Goal: Navigation & Orientation: Find specific page/section

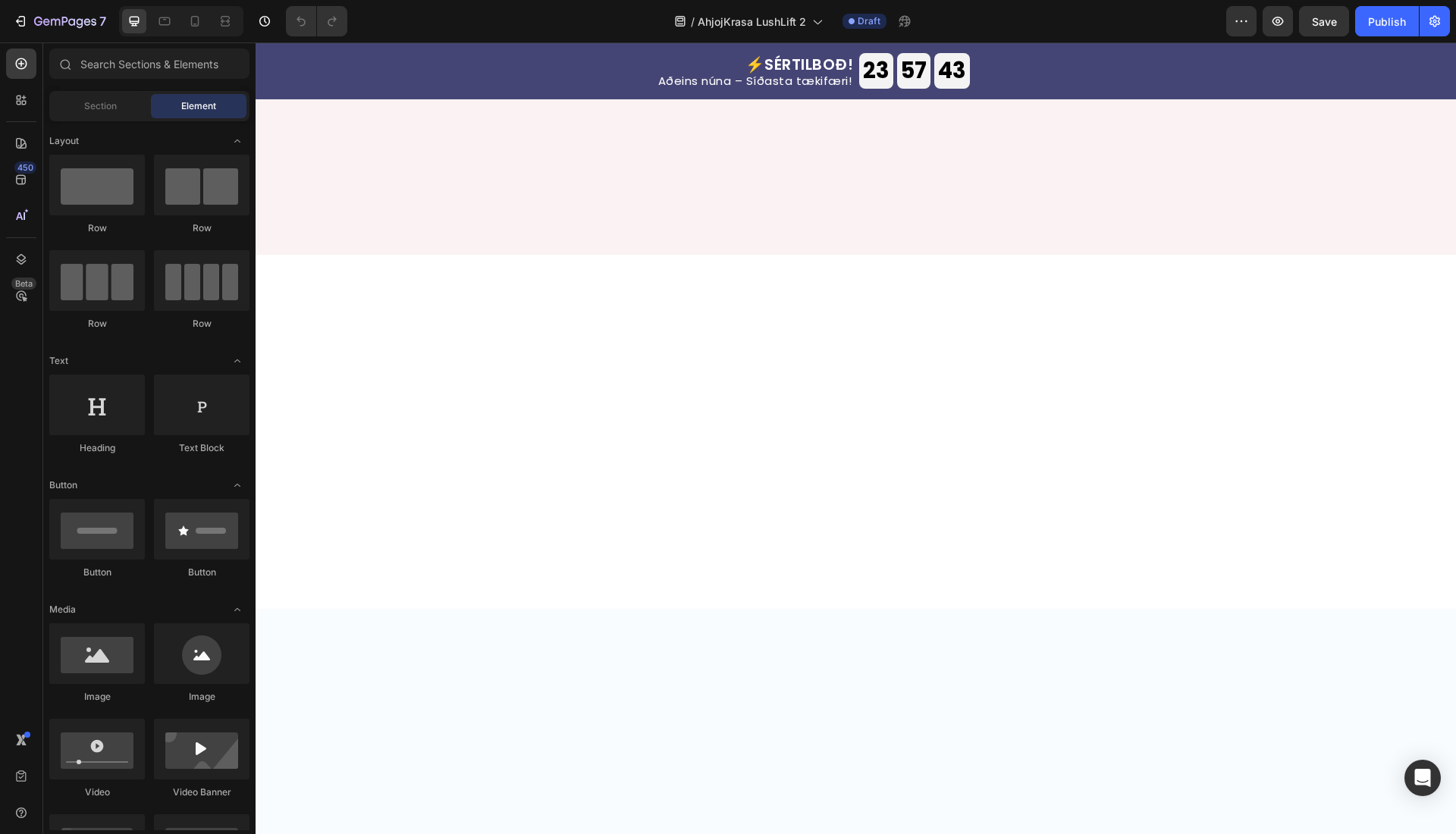
scroll to position [3773, 0]
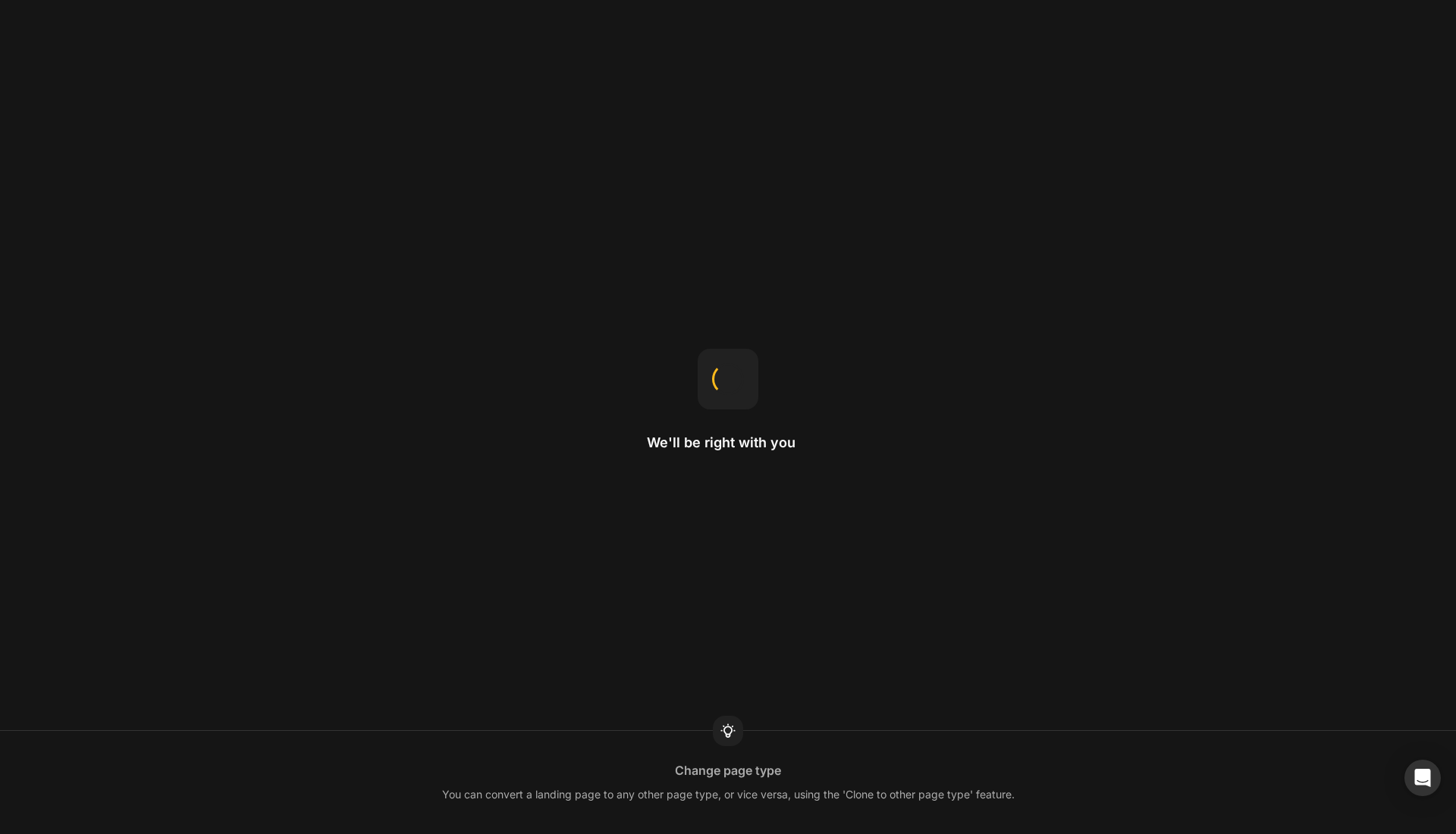
drag, startPoint x: 467, startPoint y: 222, endPoint x: 607, endPoint y: 32, distance: 236.0
click at [469, 215] on div "We'll be right with you Change page type You can convert a landing page to any …" at bounding box center [728, 417] width 1456 height 834
